Goal: Navigation & Orientation: Find specific page/section

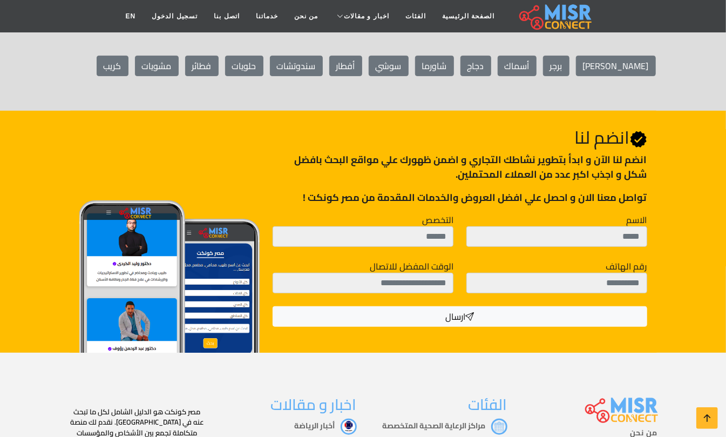
scroll to position [4249, 0]
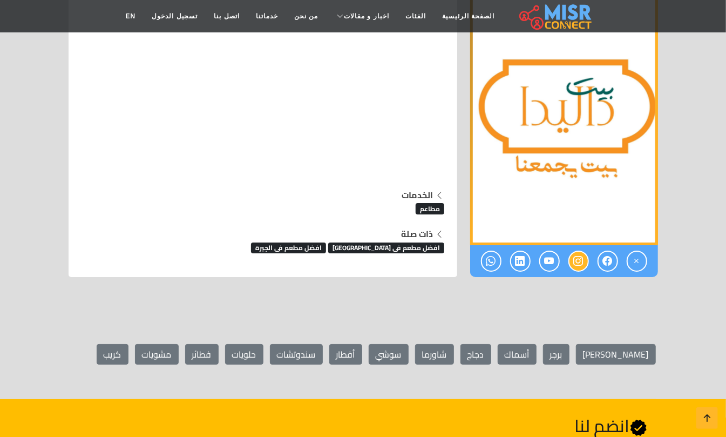
click at [583, 252] on icon at bounding box center [579, 261] width 10 height 18
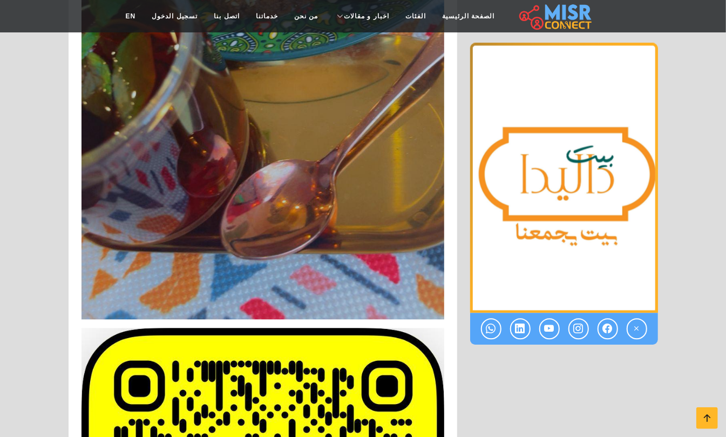
scroll to position [3241, 0]
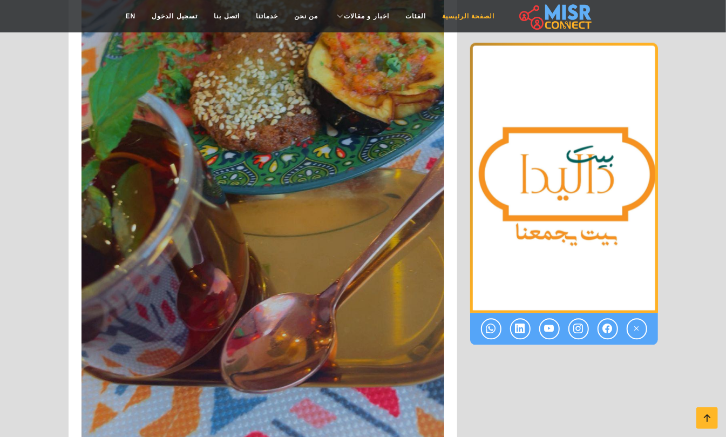
click at [454, 18] on link "الصفحة الرئيسية" at bounding box center [468, 16] width 69 height 21
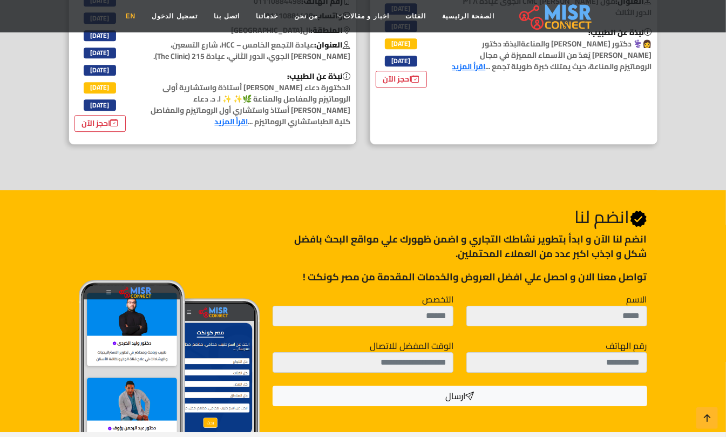
scroll to position [1684, 0]
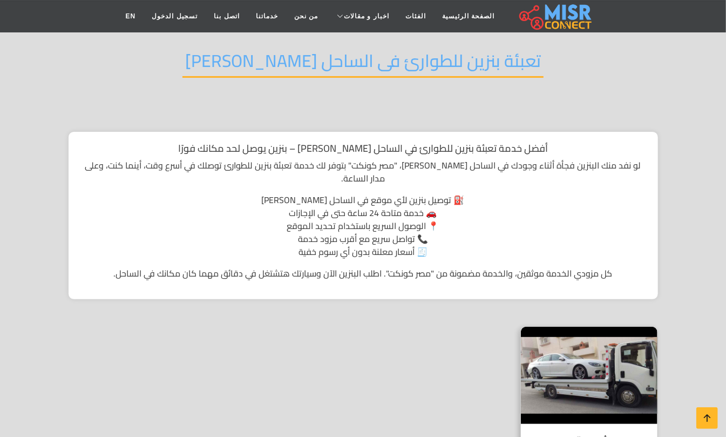
scroll to position [216, 0]
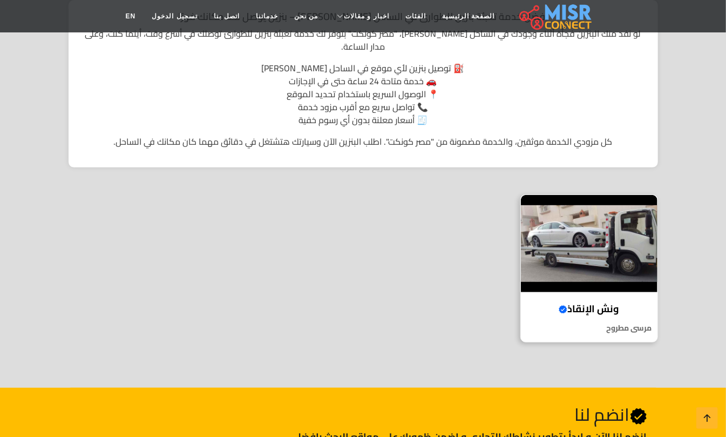
click at [601, 227] on img at bounding box center [589, 243] width 137 height 97
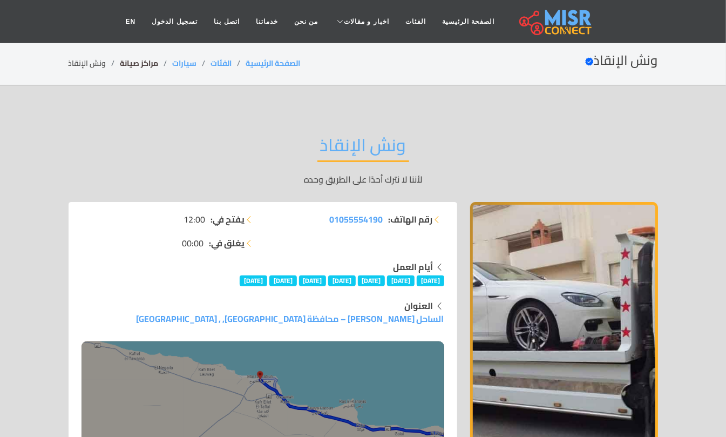
click at [142, 60] on link "مراكز صيانة" at bounding box center [139, 63] width 38 height 14
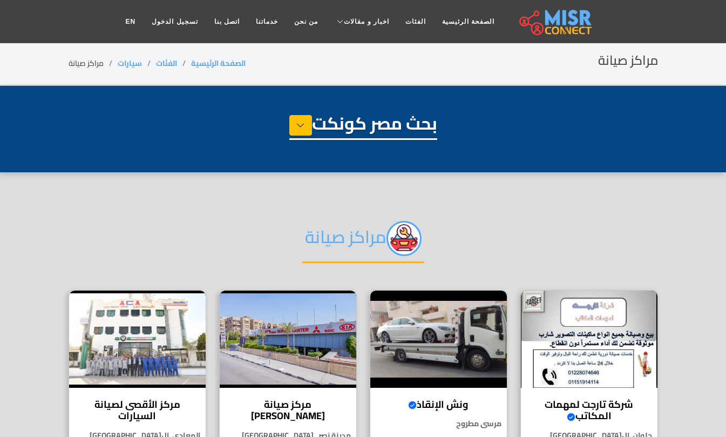
select select "****"
select select "**********"
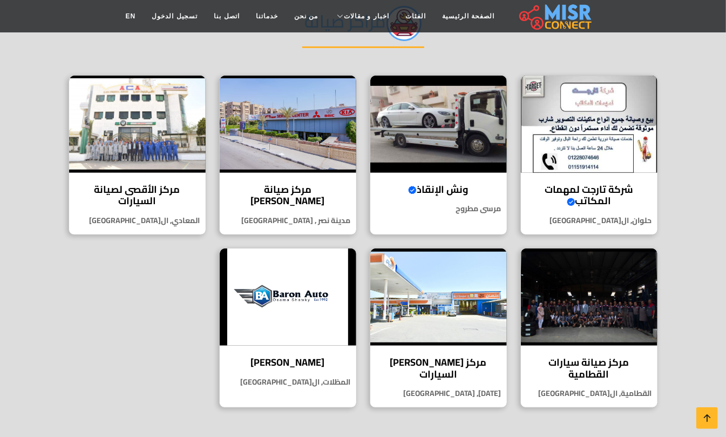
scroll to position [216, 0]
